Goal: Information Seeking & Learning: Learn about a topic

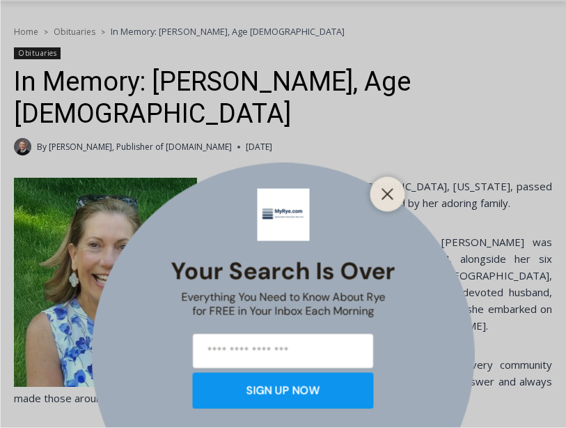
scroll to position [282, 0]
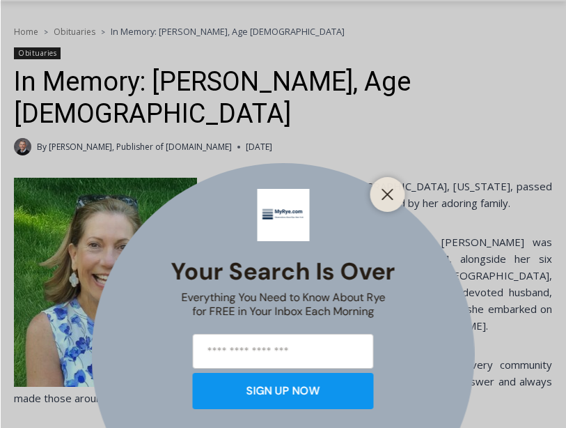
click at [388, 201] on icon "Close" at bounding box center [388, 194] width 13 height 13
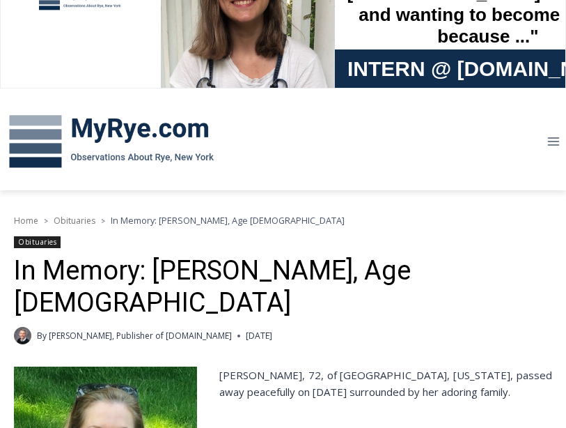
scroll to position [0, 0]
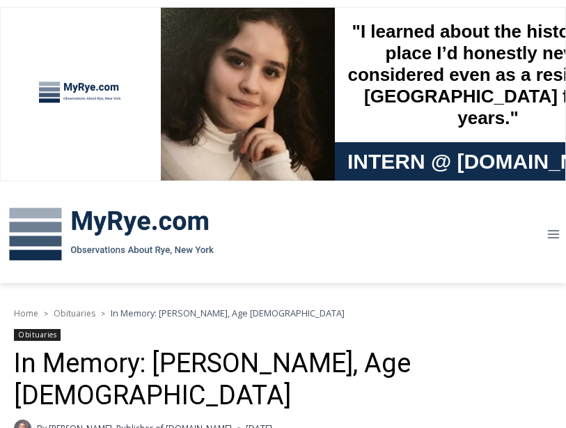
click at [109, 224] on img at bounding box center [111, 234] width 223 height 72
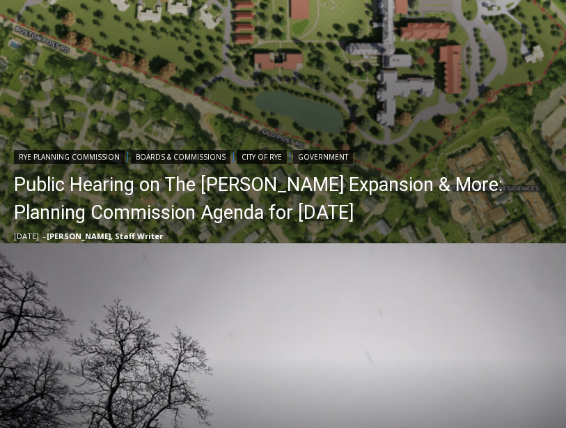
scroll to position [608, 0]
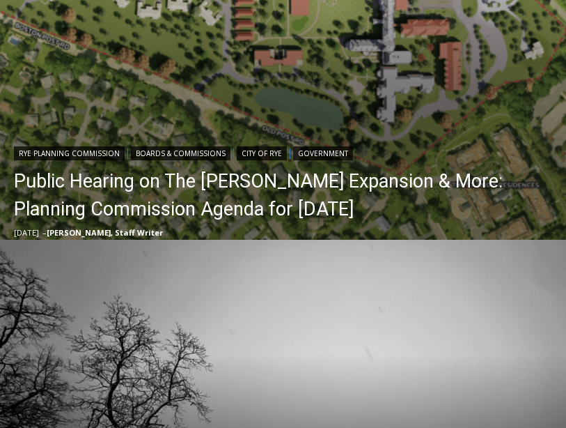
click at [147, 192] on link "Public Hearing on The [PERSON_NAME] Expansion & More: Planning Commission Agend…" at bounding box center [287, 195] width 546 height 56
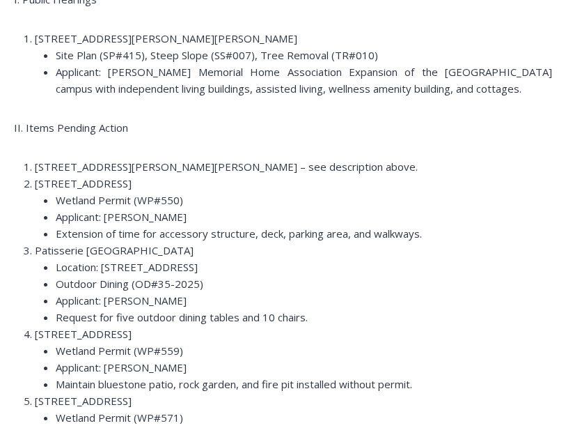
scroll to position [1743, 0]
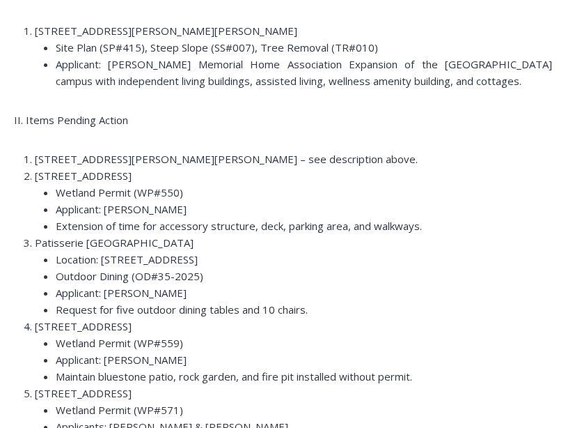
click at [17, 361] on ol "101 Theall Road – The Osborn – see description above. 277 Locust Avenue Wetland…" at bounding box center [283, 393] width 539 height 485
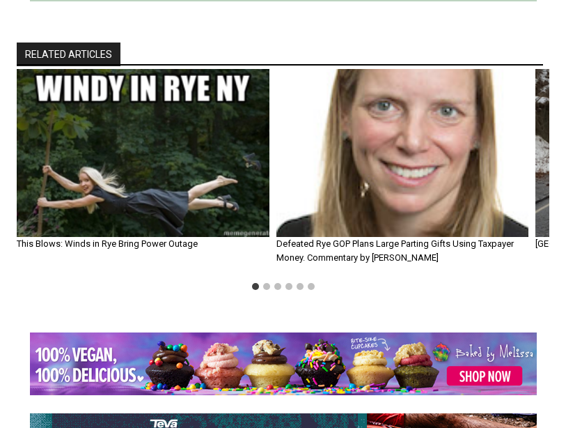
scroll to position [2747, 0]
